Goal: Task Accomplishment & Management: Manage account settings

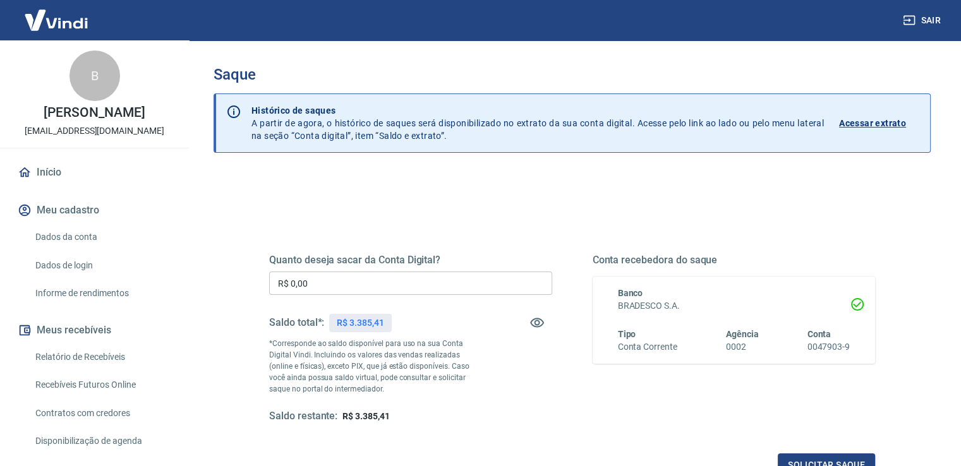
click at [412, 285] on input "R$ 0,00" at bounding box center [410, 283] width 283 height 23
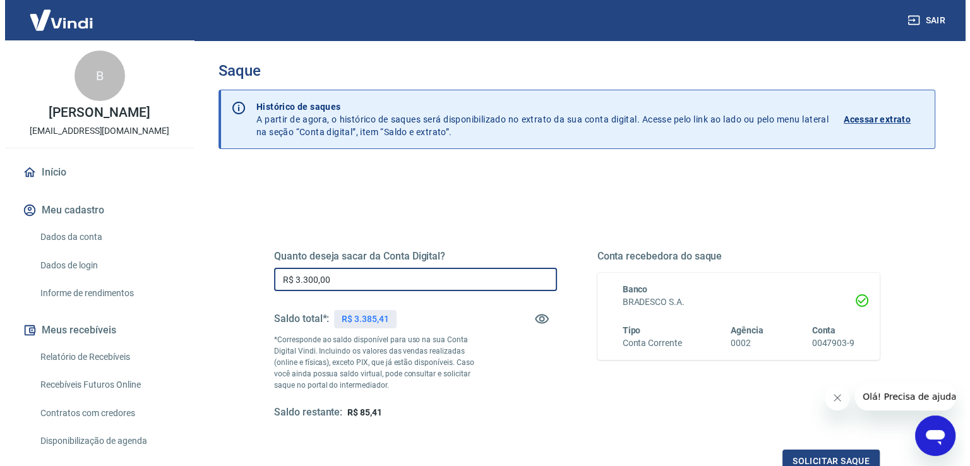
scroll to position [158, 0]
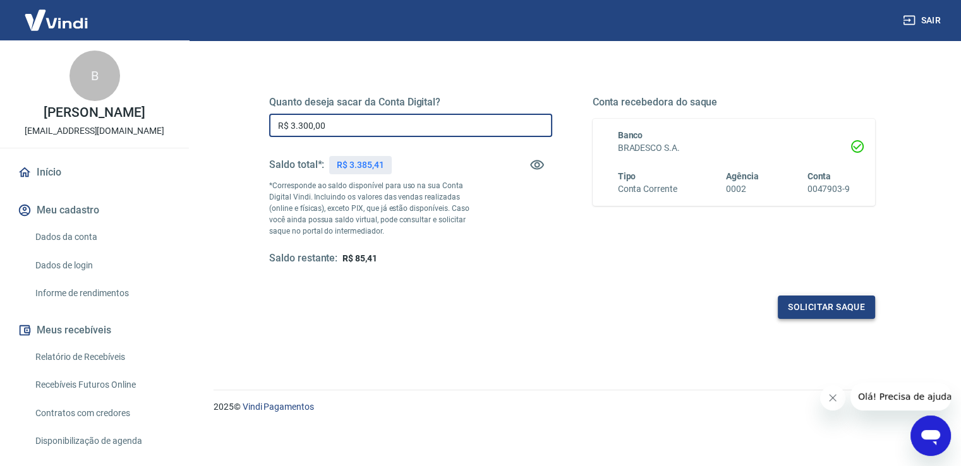
type input "R$ 3.300,00"
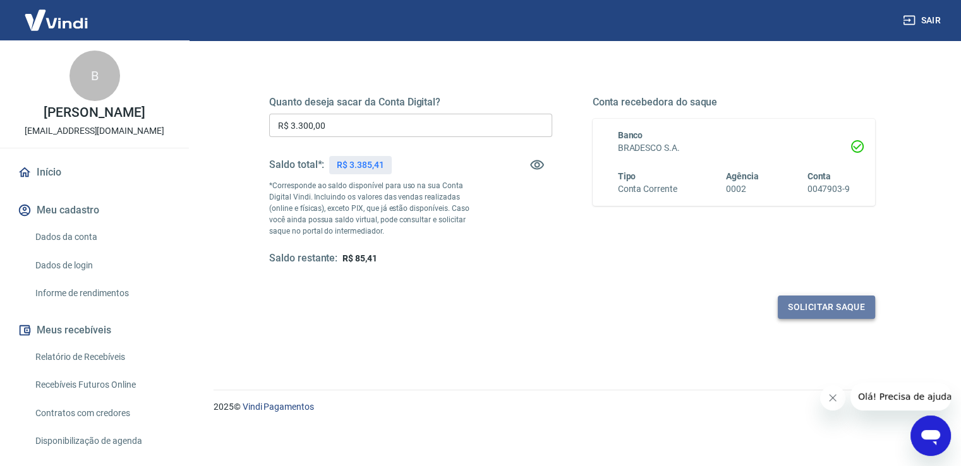
click at [806, 300] on button "Solicitar saque" at bounding box center [825, 307] width 97 height 23
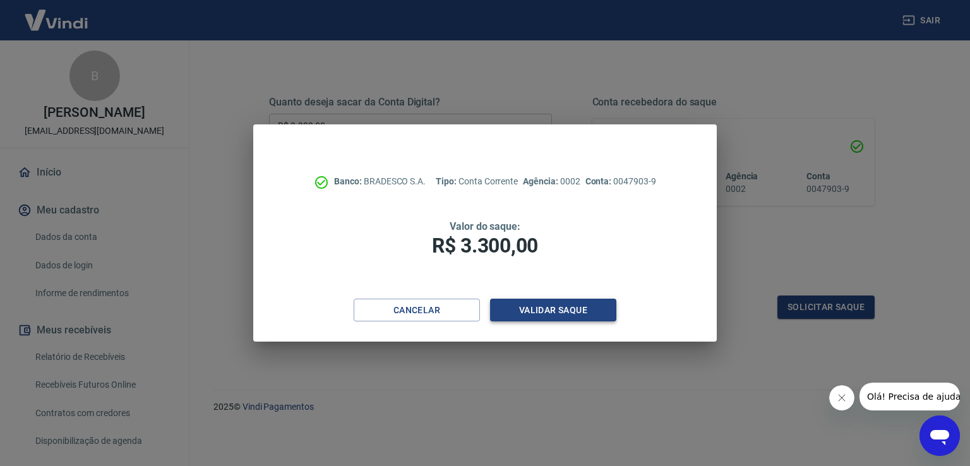
click at [557, 308] on button "Validar saque" at bounding box center [553, 310] width 126 height 23
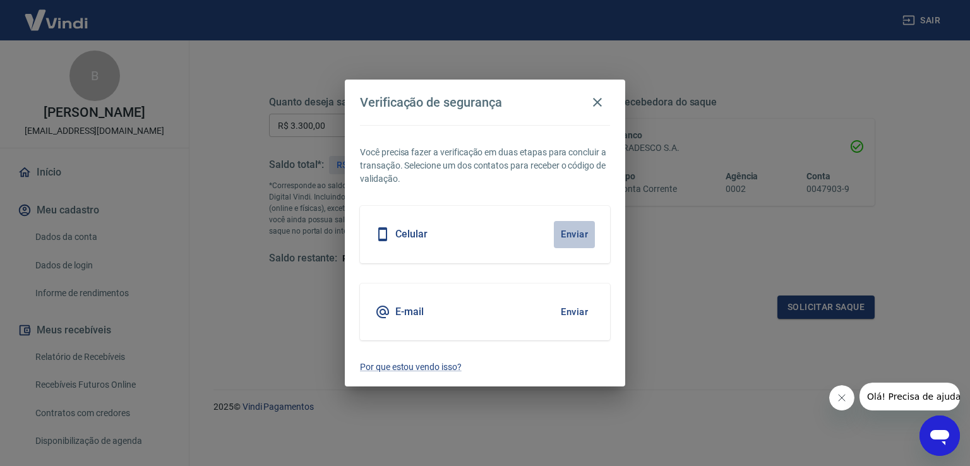
click at [584, 237] on button "Enviar" at bounding box center [574, 234] width 41 height 27
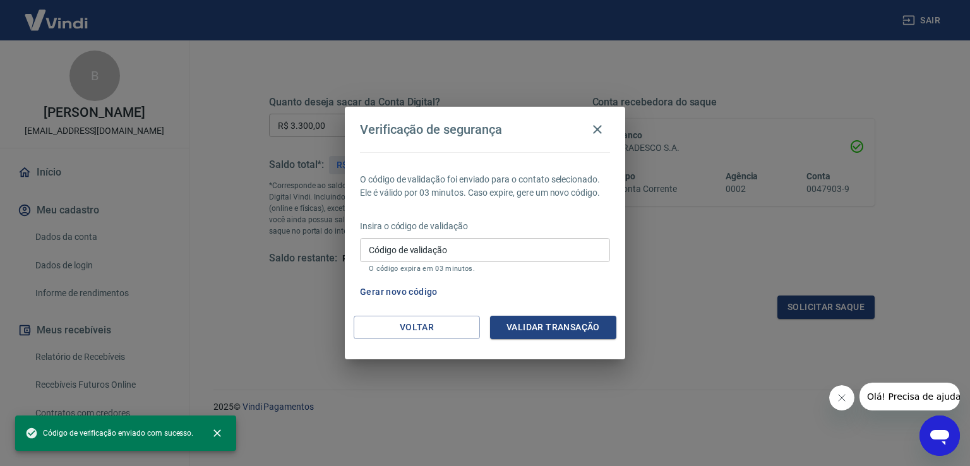
click at [452, 251] on input "Código de validação" at bounding box center [485, 249] width 250 height 23
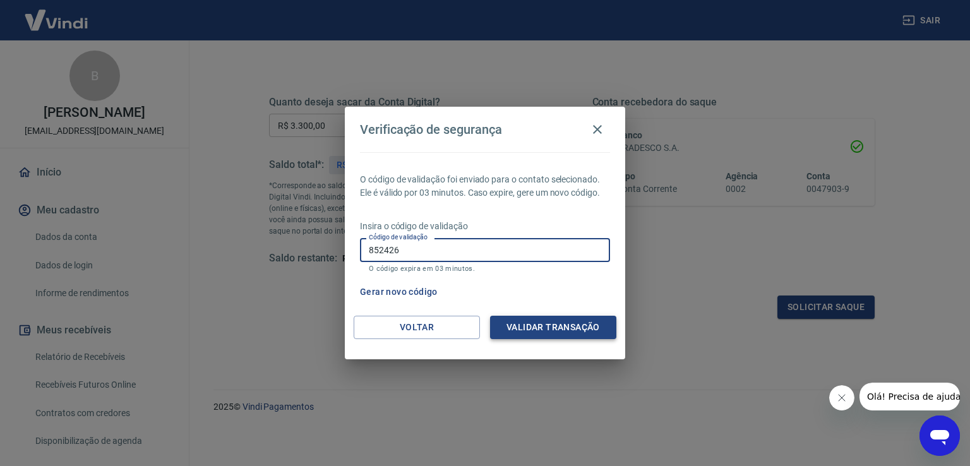
type input "852426"
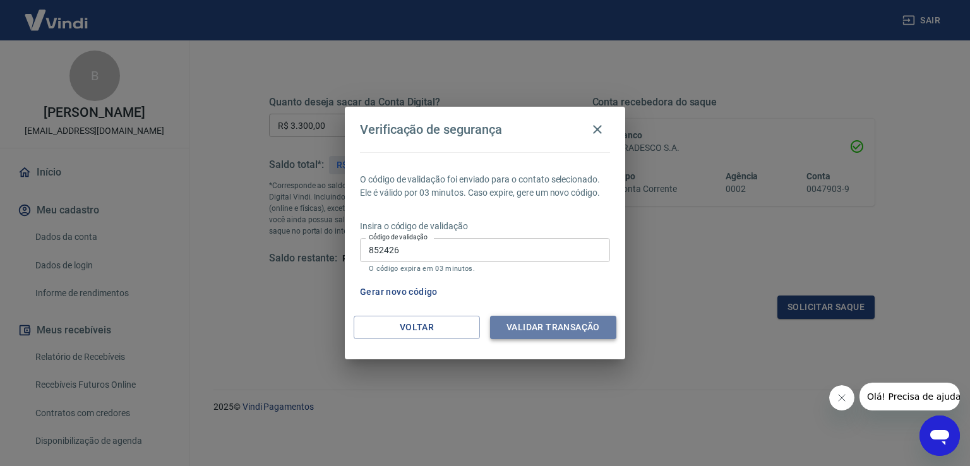
click at [530, 316] on button "Validar transação" at bounding box center [553, 327] width 126 height 23
